Goal: Task Accomplishment & Management: Complete application form

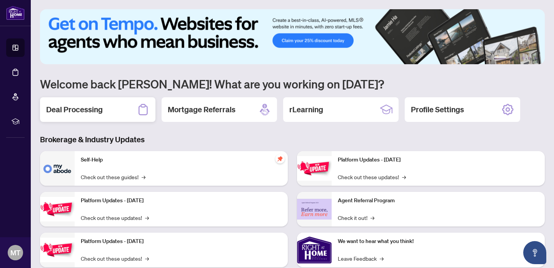
click at [139, 111] on icon at bounding box center [143, 110] width 12 height 12
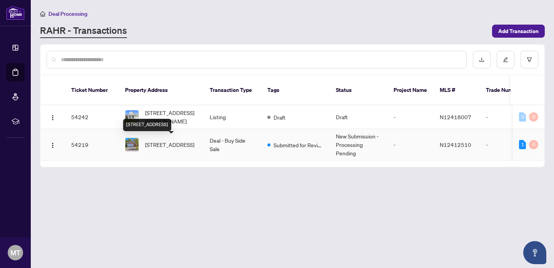
click at [154, 141] on span "[STREET_ADDRESS]" at bounding box center [169, 144] width 49 height 8
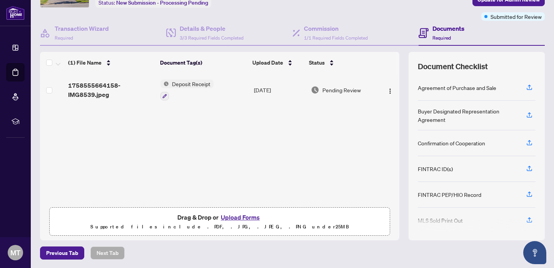
scroll to position [53, 0]
click at [240, 216] on button "Upload Forms" at bounding box center [240, 218] width 43 height 10
click at [234, 215] on button "Upload Forms" at bounding box center [240, 218] width 43 height 10
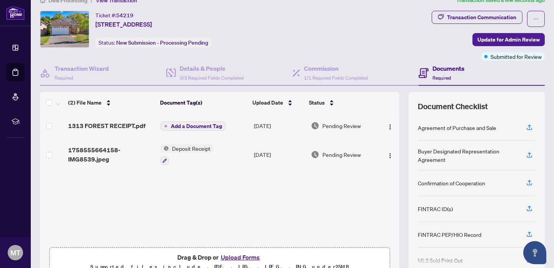
scroll to position [14, 0]
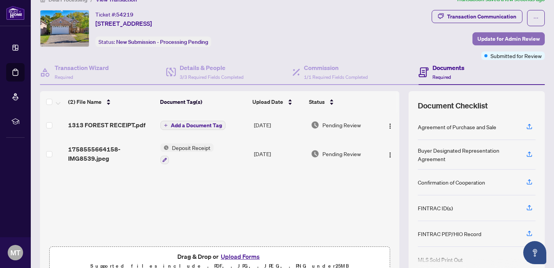
click at [501, 40] on span "Update for Admin Review" at bounding box center [509, 39] width 62 height 12
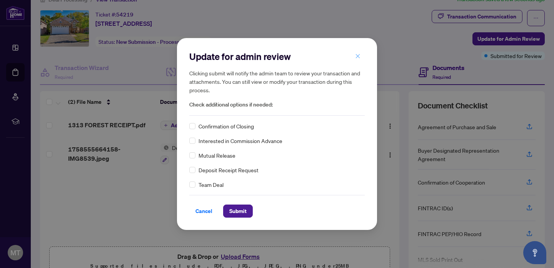
click at [359, 53] on icon "close" at bounding box center [357, 55] width 5 height 5
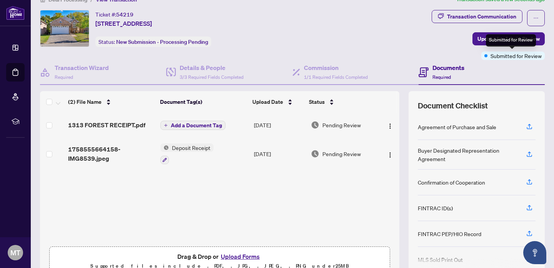
click at [491, 54] on span "Submitted for Review" at bounding box center [516, 56] width 51 height 8
click at [483, 38] on span "Update for Admin Review" at bounding box center [509, 39] width 62 height 12
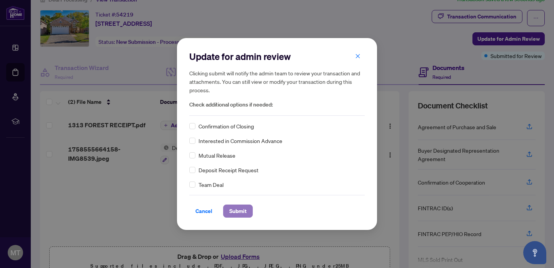
click at [233, 214] on span "Submit" at bounding box center [237, 211] width 17 height 12
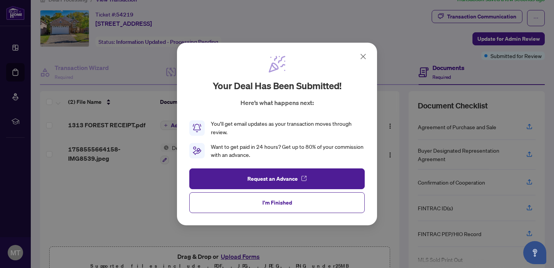
click at [364, 56] on icon at bounding box center [363, 56] width 9 height 9
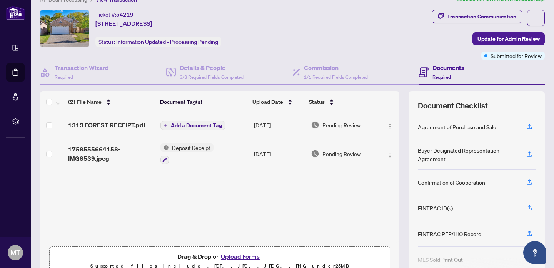
scroll to position [0, 0]
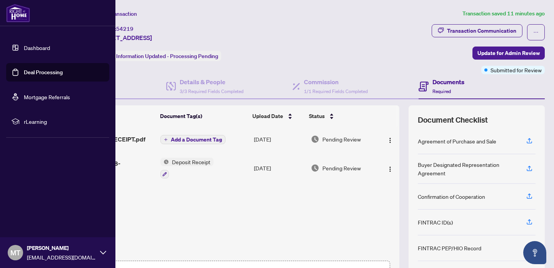
click at [33, 45] on link "Dashboard" at bounding box center [37, 47] width 26 height 7
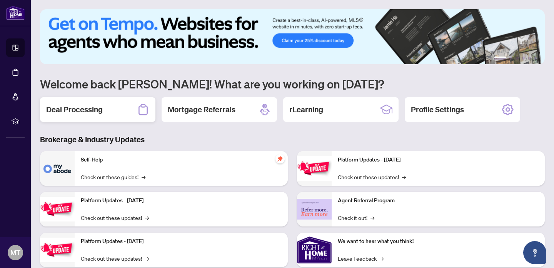
click at [129, 109] on div "Deal Processing" at bounding box center [97, 109] width 115 height 25
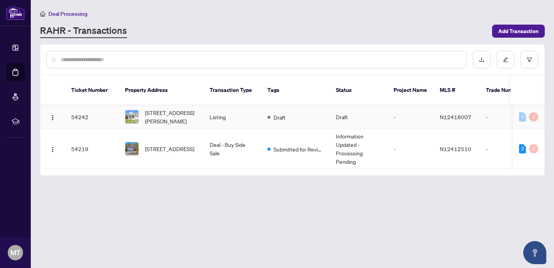
click at [139, 110] on div at bounding box center [132, 117] width 14 height 14
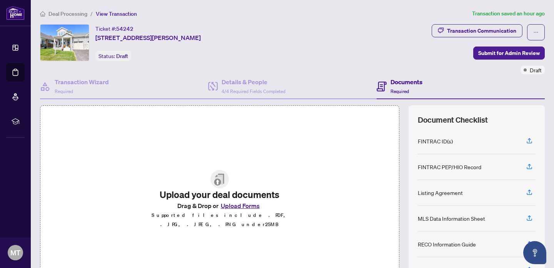
click at [245, 208] on button "Upload Forms" at bounding box center [240, 206] width 43 height 10
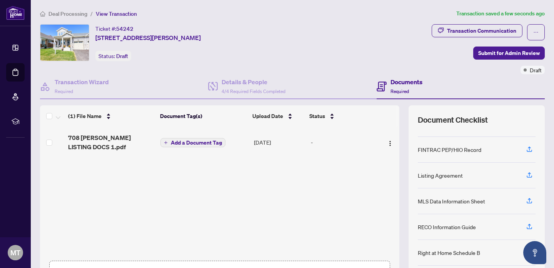
scroll to position [18, 0]
click at [480, 51] on button "Submit for Admin Review" at bounding box center [509, 53] width 72 height 13
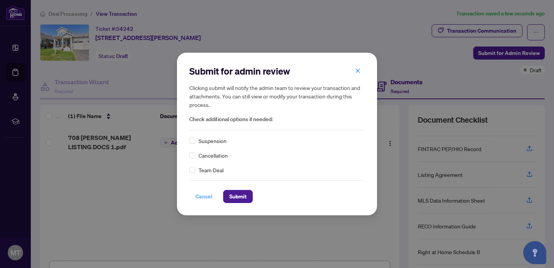
click at [202, 196] on span "Cancel" at bounding box center [204, 196] width 17 height 12
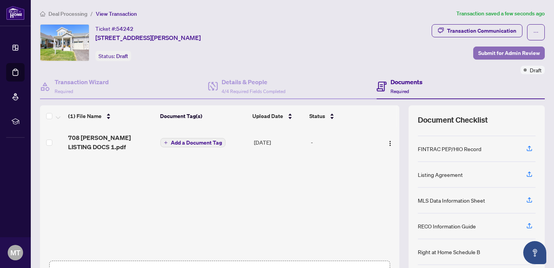
click at [523, 55] on span "Submit for Admin Review" at bounding box center [509, 53] width 62 height 12
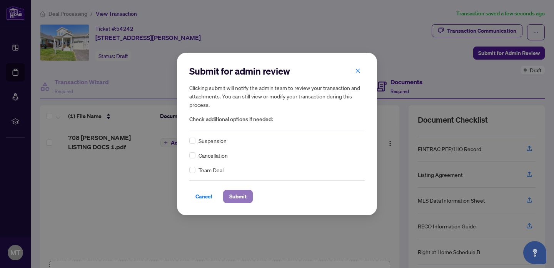
click at [234, 196] on span "Submit" at bounding box center [237, 196] width 17 height 12
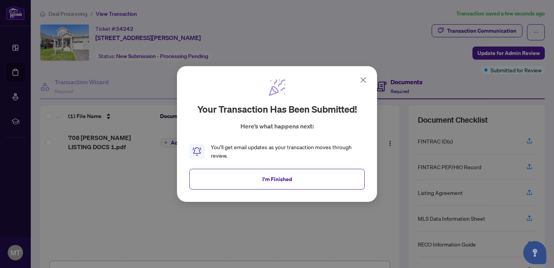
click at [361, 78] on icon at bounding box center [363, 80] width 5 height 5
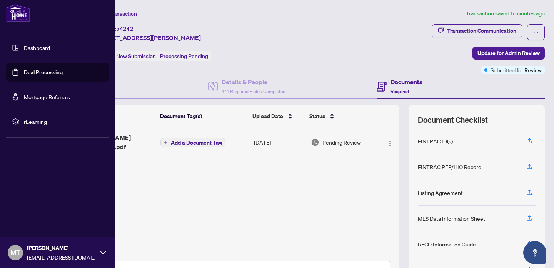
click at [24, 49] on link "Dashboard" at bounding box center [37, 47] width 26 height 7
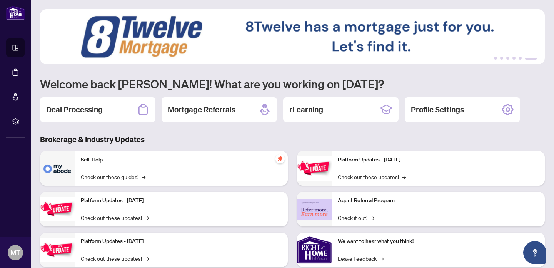
scroll to position [61, 0]
